Goal: Information Seeking & Learning: Learn about a topic

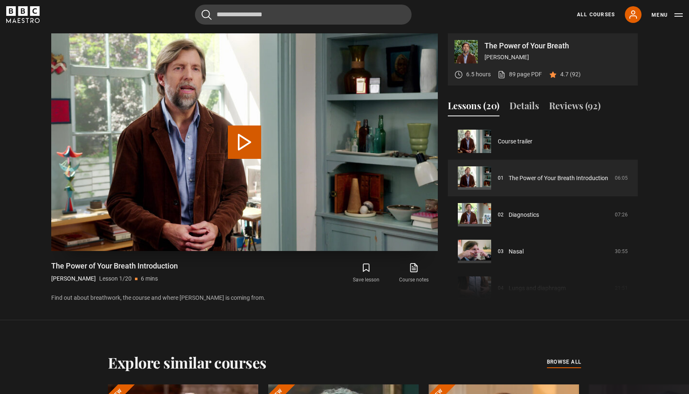
scroll to position [398, 0]
click at [240, 140] on button "Play Lesson The Power of Your Breath Introduction" at bounding box center [244, 141] width 33 height 33
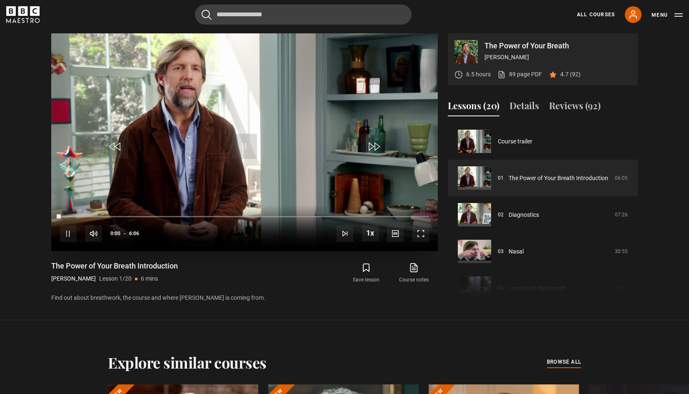
click at [420, 233] on span "Video Player" at bounding box center [421, 233] width 17 height 17
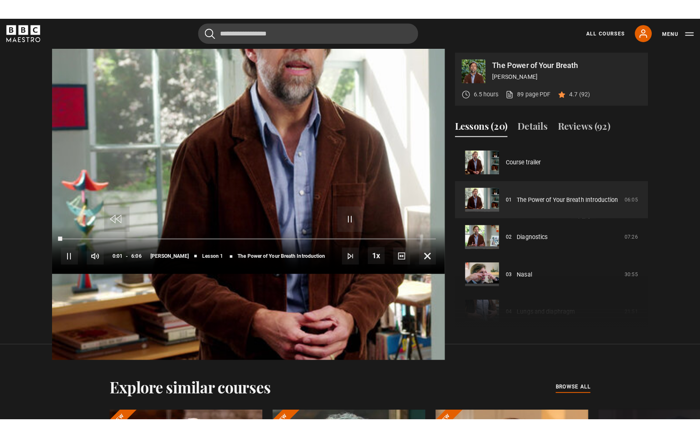
scroll to position [0, 0]
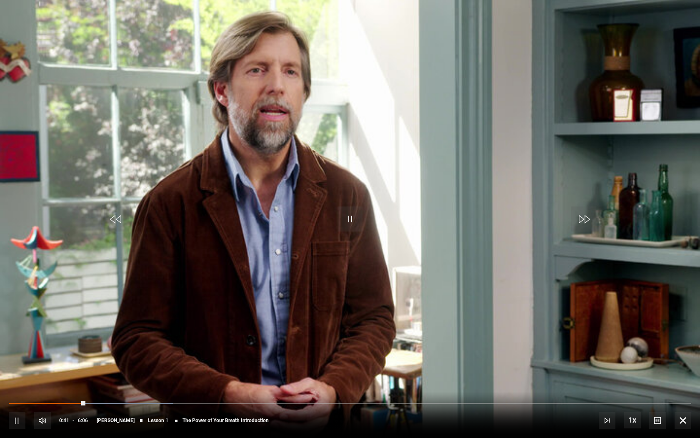
click at [64, 393] on div "10s Skip Back 10 seconds Pause 10s Skip Forward 10 seconds Loaded : 24.13% 0:30…" at bounding box center [350, 414] width 700 height 46
click at [18, 393] on span "Video Player" at bounding box center [17, 420] width 17 height 17
click at [656, 393] on span "Video Player" at bounding box center [657, 420] width 17 height 17
click at [684, 393] on span "Video Player" at bounding box center [683, 420] width 17 height 17
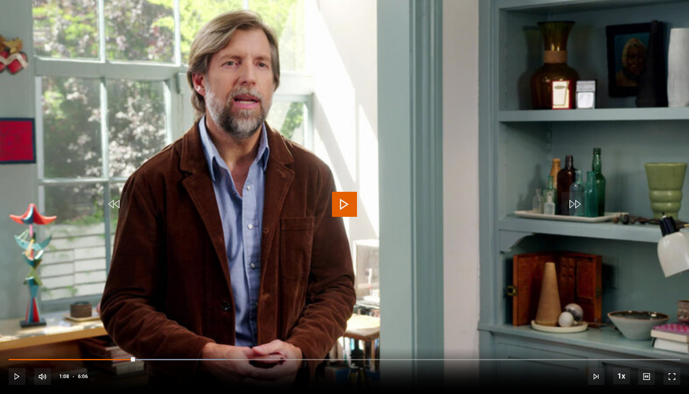
scroll to position [333, 0]
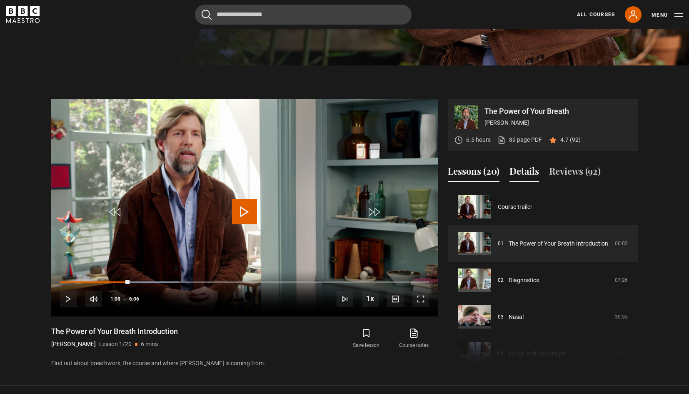
click at [521, 174] on button "Details" at bounding box center [525, 173] width 30 height 18
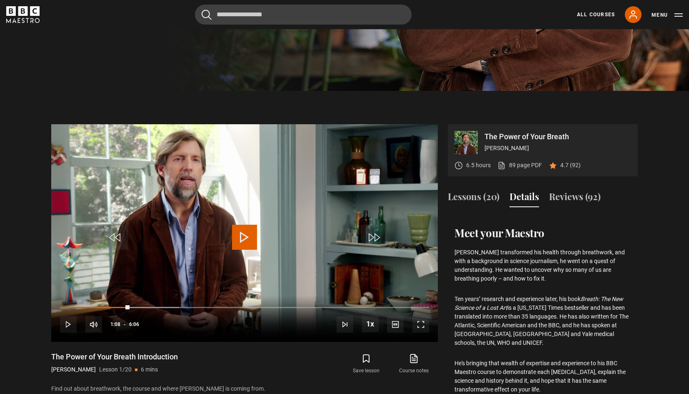
scroll to position [305, 0]
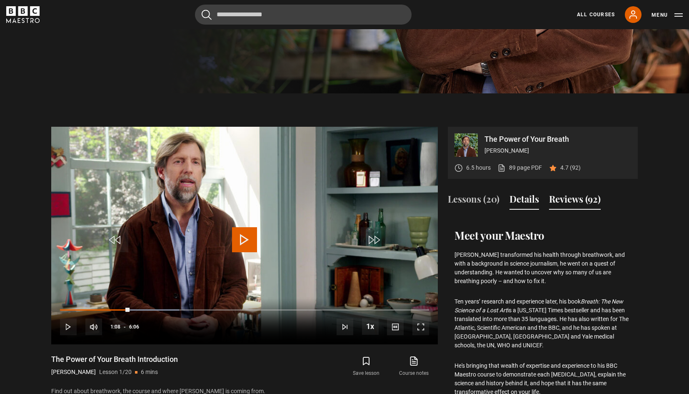
click at [571, 201] on button "Reviews (92)" at bounding box center [575, 201] width 52 height 18
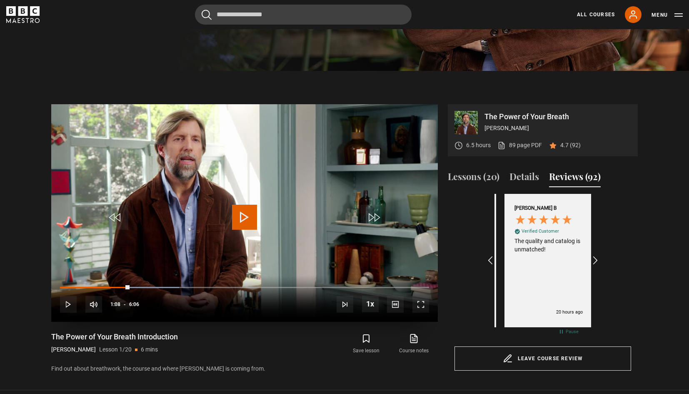
scroll to position [0, 97]
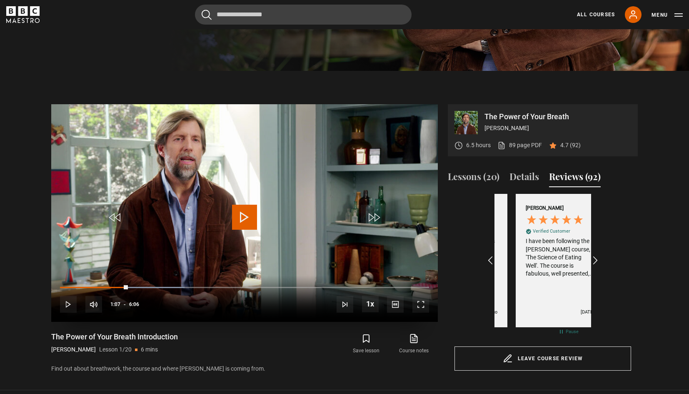
drag, startPoint x: 128, startPoint y: 288, endPoint x: 92, endPoint y: 285, distance: 36.0
click at [92, 285] on div "10s Skip Back 10 seconds Play 10s Skip Forward 10 seconds Loaded : 33.70% 0:37 …" at bounding box center [244, 298] width 387 height 46
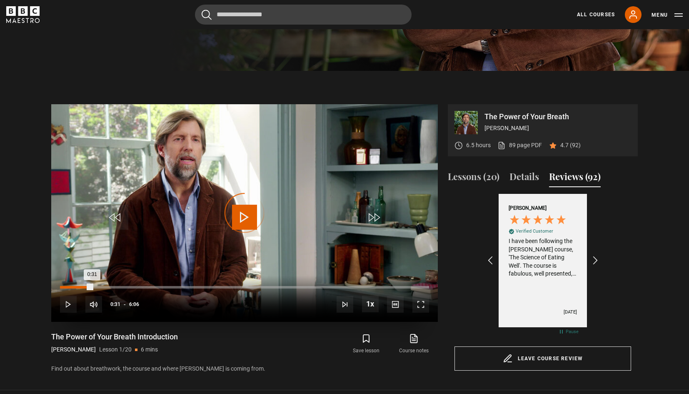
click at [77, 288] on div "0:16" at bounding box center [77, 287] width 1 height 3
click at [70, 288] on div "0:09" at bounding box center [70, 287] width 1 height 3
click at [243, 216] on span "Video Player" at bounding box center [244, 217] width 25 height 25
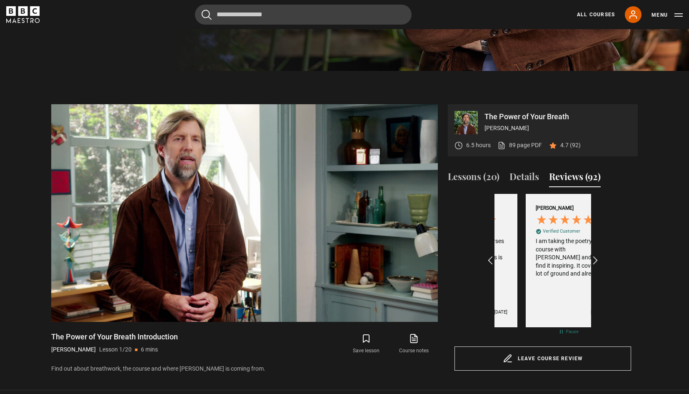
scroll to position [0, 387]
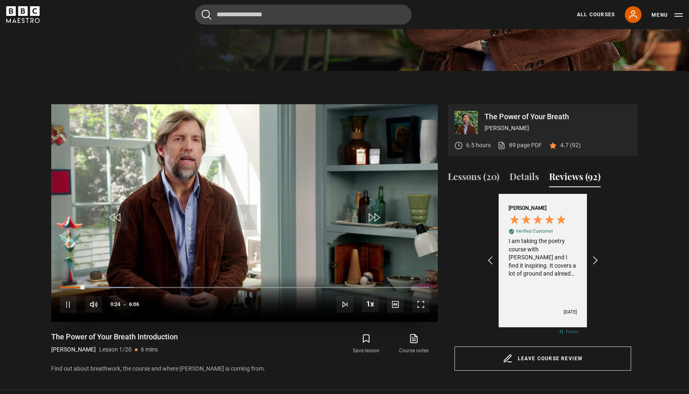
click at [421, 307] on span "Video Player" at bounding box center [421, 304] width 17 height 17
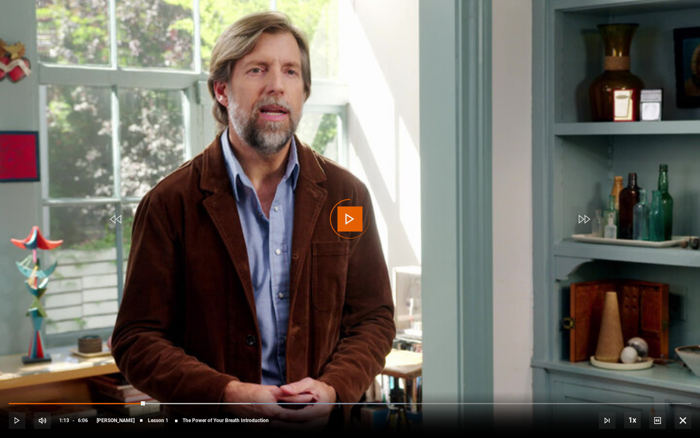
scroll to position [0, 1740]
click at [13, 393] on span "Video Player" at bounding box center [17, 420] width 17 height 17
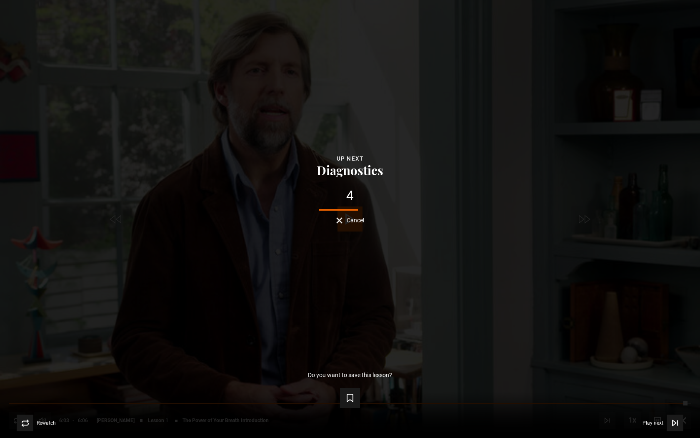
scroll to position [0, 773]
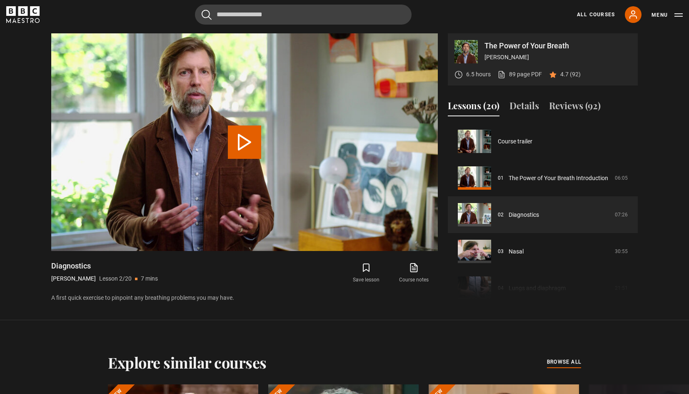
scroll to position [37, 0]
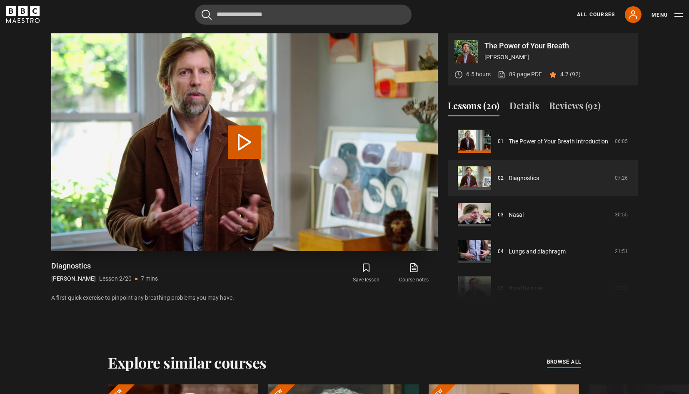
click at [241, 144] on button "Play Lesson Diagnostics" at bounding box center [244, 141] width 33 height 33
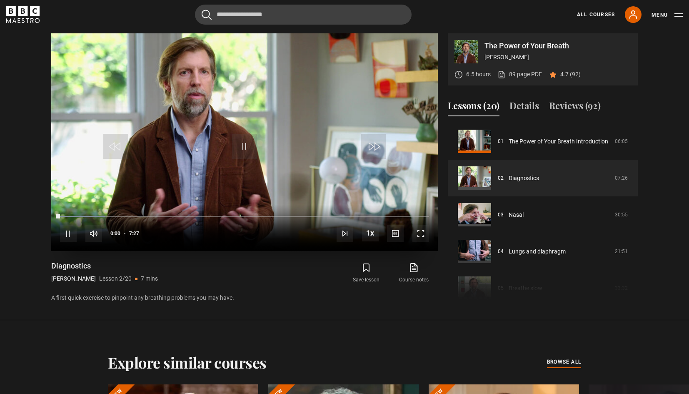
click at [420, 239] on span "Video Player" at bounding box center [421, 233] width 17 height 17
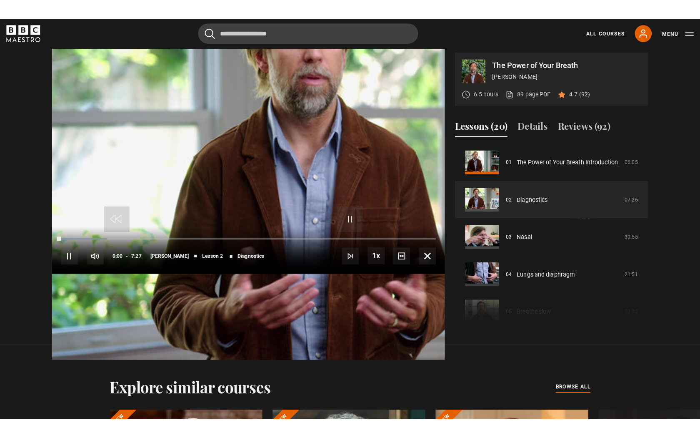
scroll to position [0, 0]
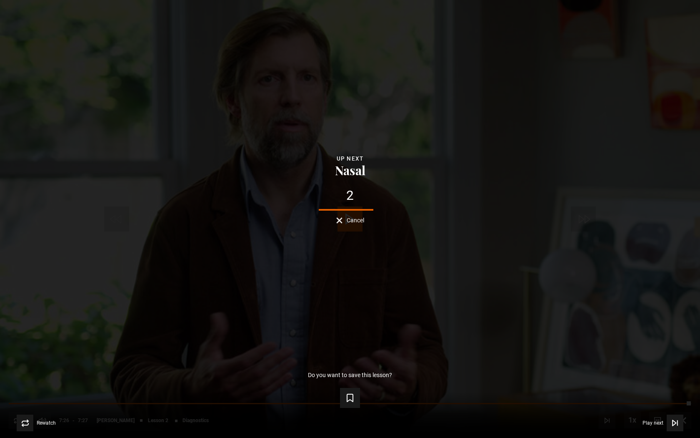
click at [355, 223] on span "Cancel" at bounding box center [356, 220] width 18 height 6
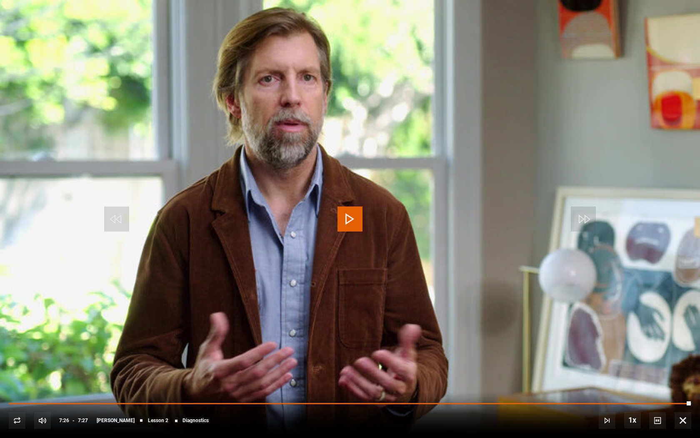
click at [349, 217] on span "Video Player" at bounding box center [350, 218] width 25 height 25
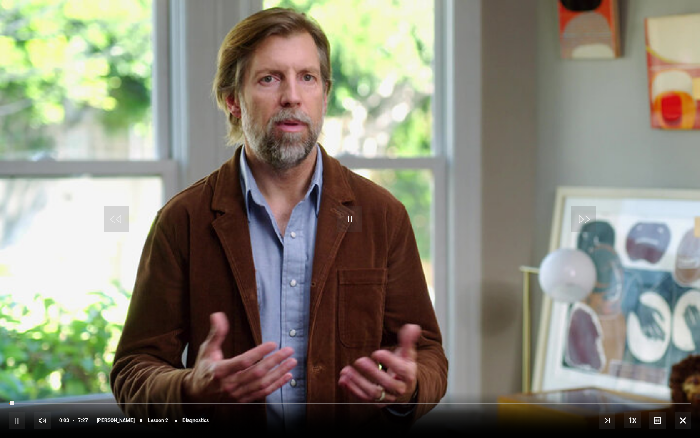
click at [350, 222] on span "Video Player" at bounding box center [350, 218] width 25 height 25
click at [684, 393] on span "Video Player" at bounding box center [683, 420] width 17 height 17
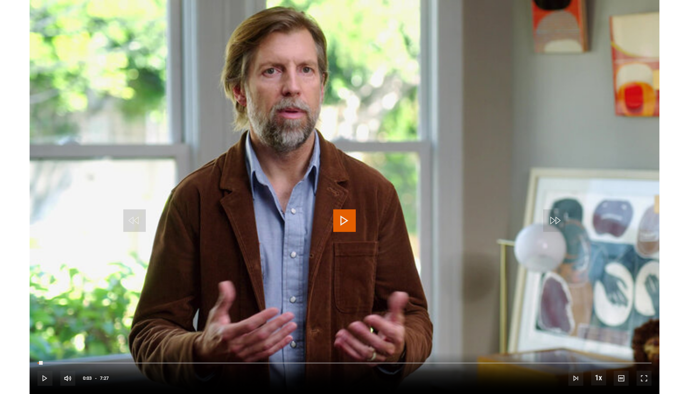
scroll to position [398, 0]
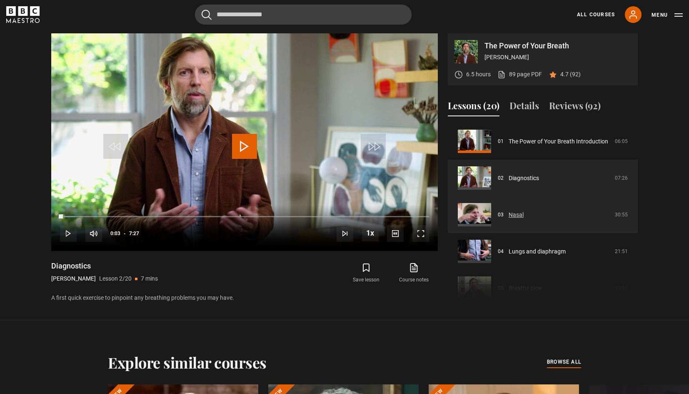
click at [516, 217] on link "Nasal" at bounding box center [516, 214] width 15 height 9
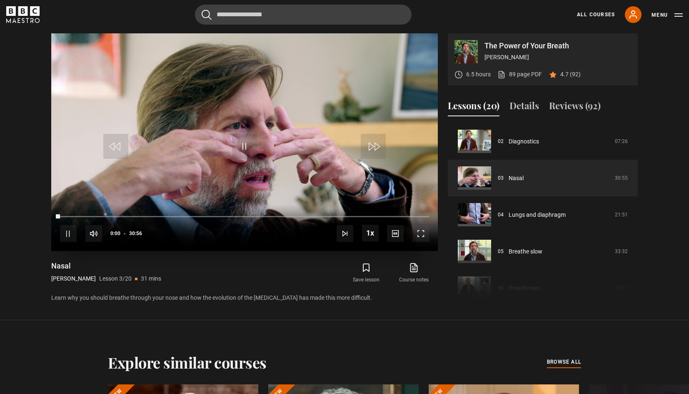
click at [422, 235] on span "Video Player" at bounding box center [421, 233] width 17 height 17
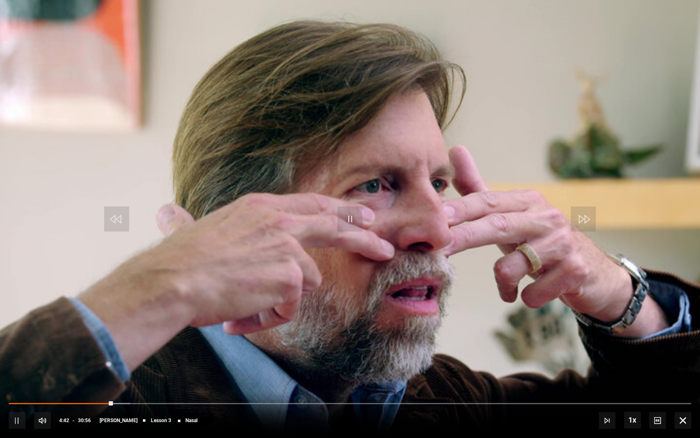
click at [350, 221] on span "Video Player" at bounding box center [350, 218] width 25 height 25
click at [354, 222] on span "Video Player" at bounding box center [350, 218] width 25 height 25
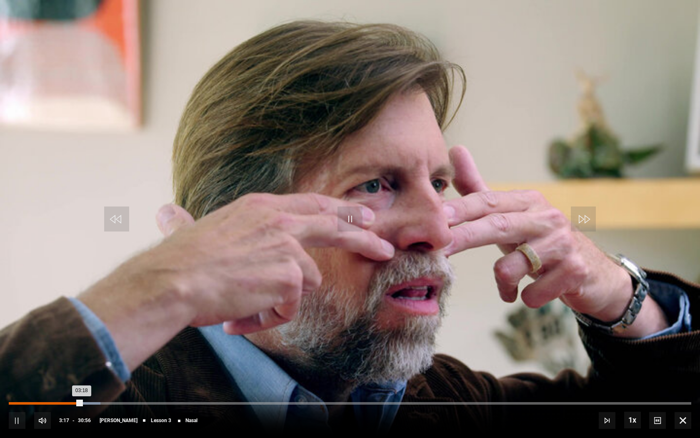
click at [54, 393] on div "Loaded : 13.47% 02:02 03:18" at bounding box center [350, 403] width 683 height 3
click at [39, 393] on div "Loaded : 0.00% 01:22 02:02" at bounding box center [350, 403] width 683 height 3
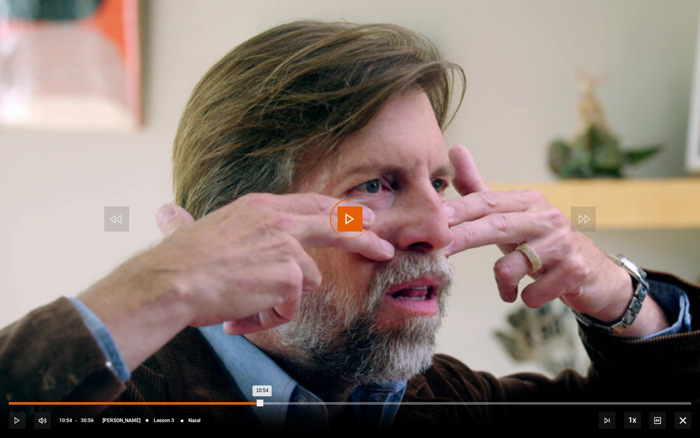
click at [250, 393] on div "10:54" at bounding box center [250, 403] width 1 height 3
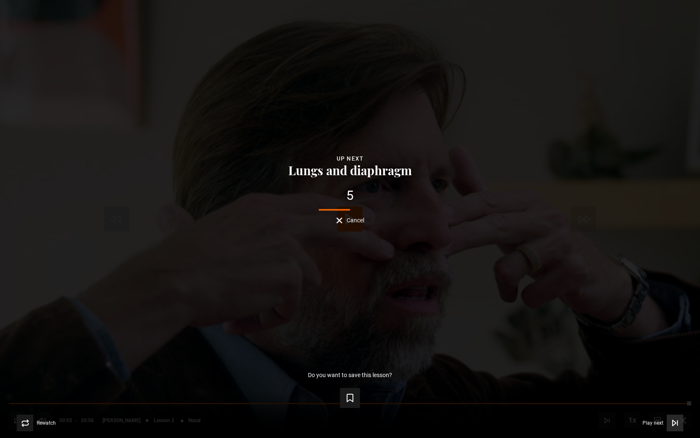
click at [675, 393] on icon "Video Player" at bounding box center [675, 422] width 8 height 8
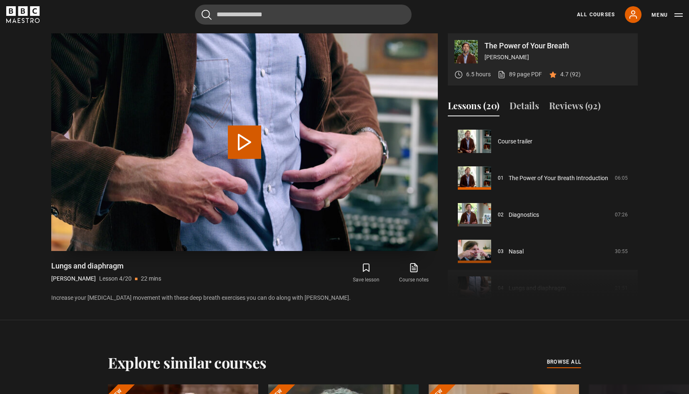
scroll to position [110, 0]
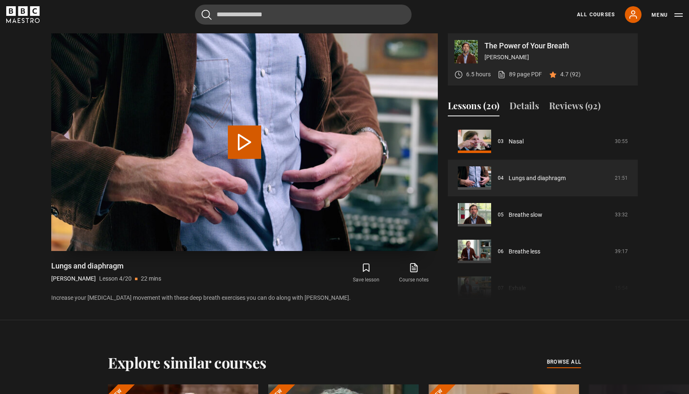
click at [248, 140] on button "Play Lesson Lungs and [MEDICAL_DATA]" at bounding box center [244, 141] width 33 height 33
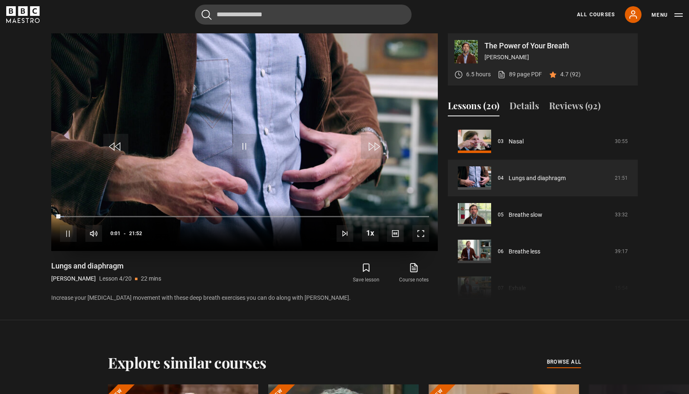
click at [421, 235] on span "Video Player" at bounding box center [421, 233] width 17 height 17
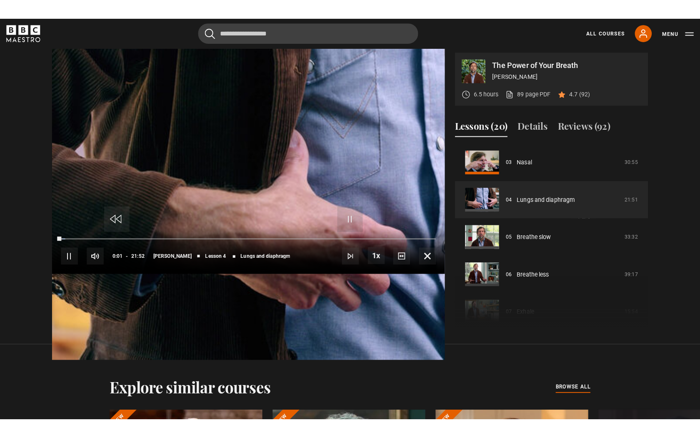
scroll to position [0, 0]
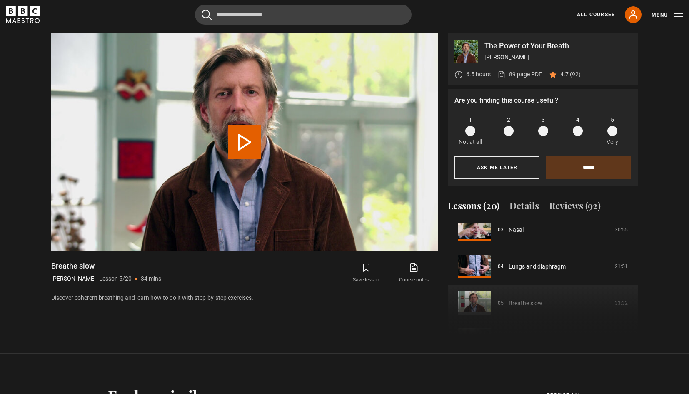
scroll to position [118, 0]
